Goal: Find specific page/section: Find specific page/section

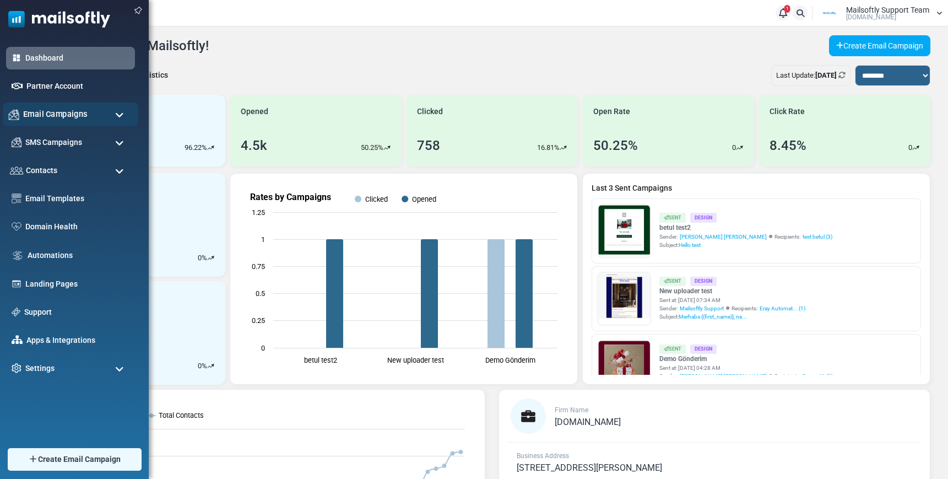
click at [42, 112] on span "Email Campaigns" at bounding box center [55, 114] width 64 height 12
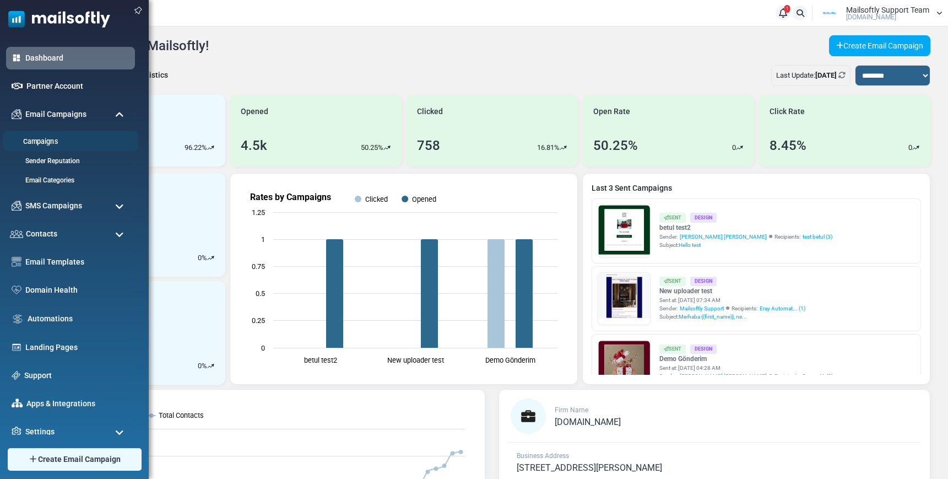
click at [40, 139] on link "Campaigns" at bounding box center [69, 142] width 132 height 10
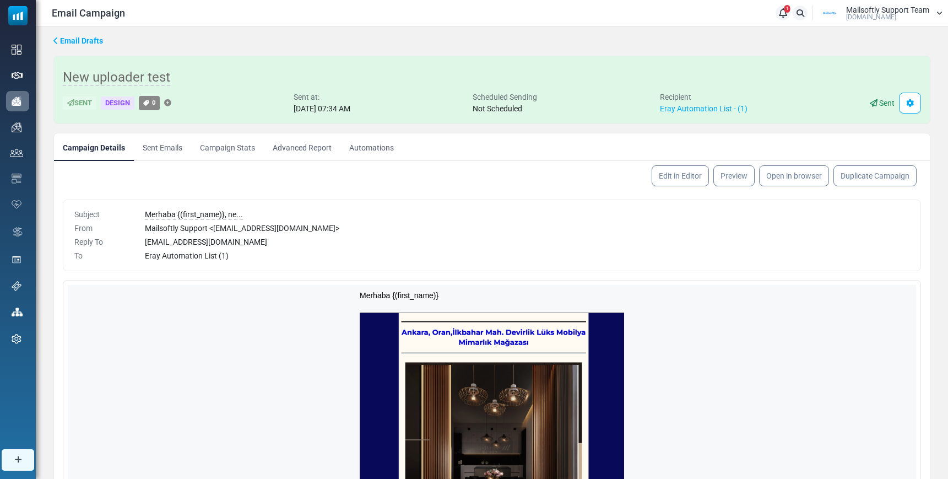
click at [230, 147] on link "Campaign Stats" at bounding box center [227, 147] width 73 height 28
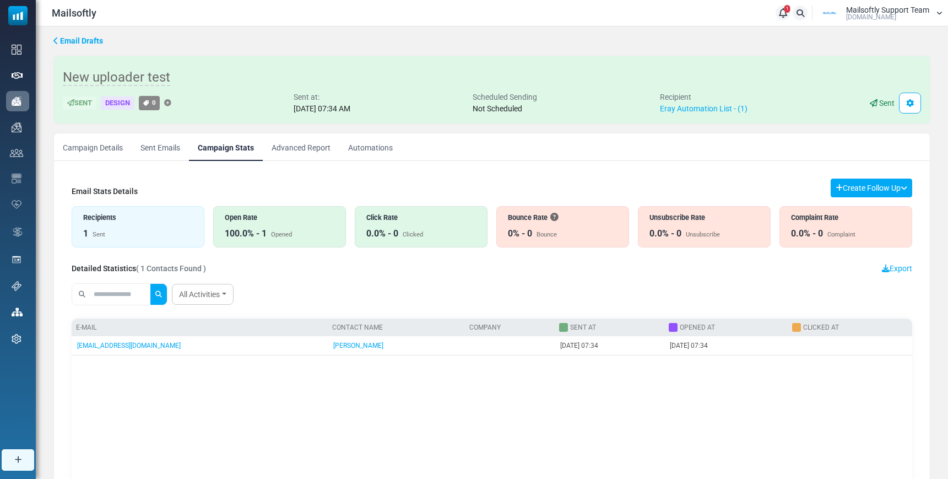
click at [381, 148] on link "Automations" at bounding box center [370, 147] width 62 height 28
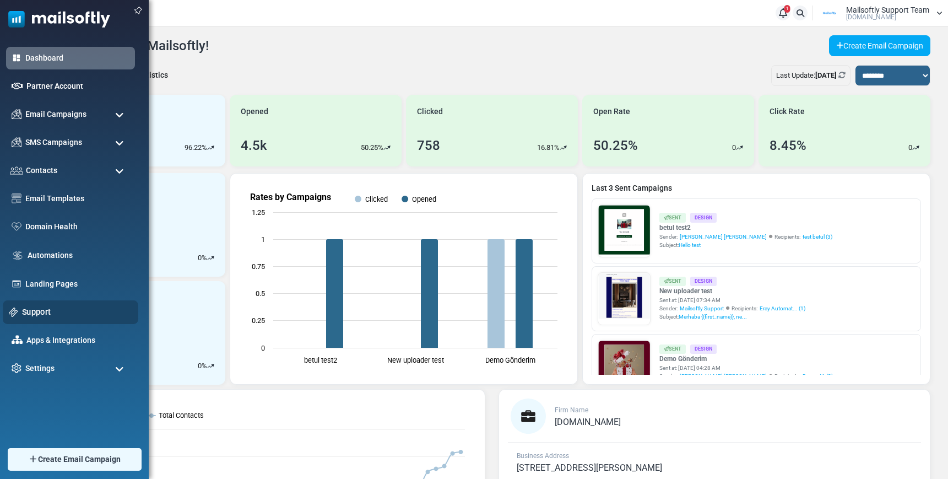
click at [40, 311] on link "Support" at bounding box center [77, 312] width 110 height 12
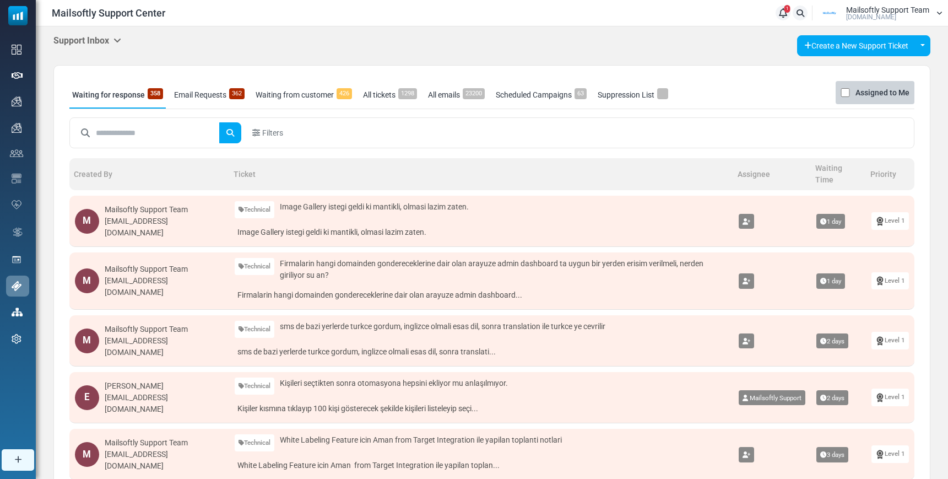
click at [120, 42] on icon at bounding box center [118, 40] width 8 height 9
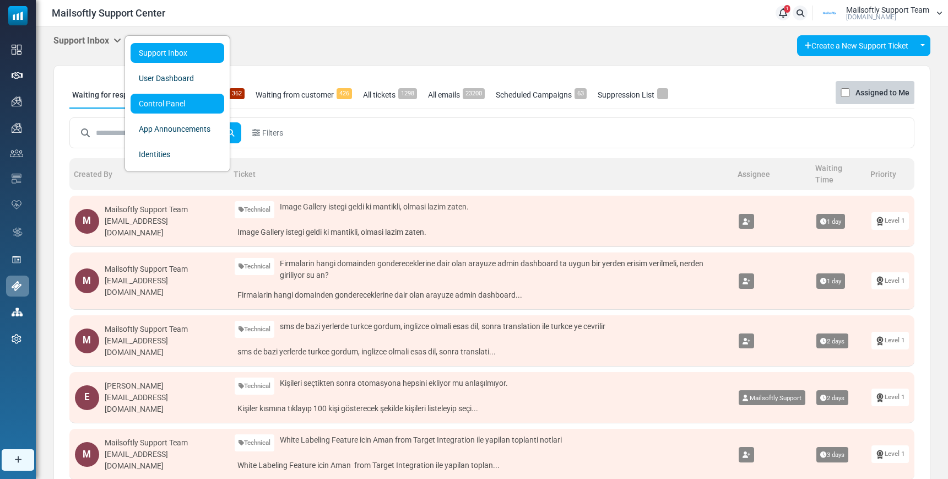
click at [158, 101] on link "Control Panel" at bounding box center [178, 104] width 94 height 20
